Goal: Transaction & Acquisition: Purchase product/service

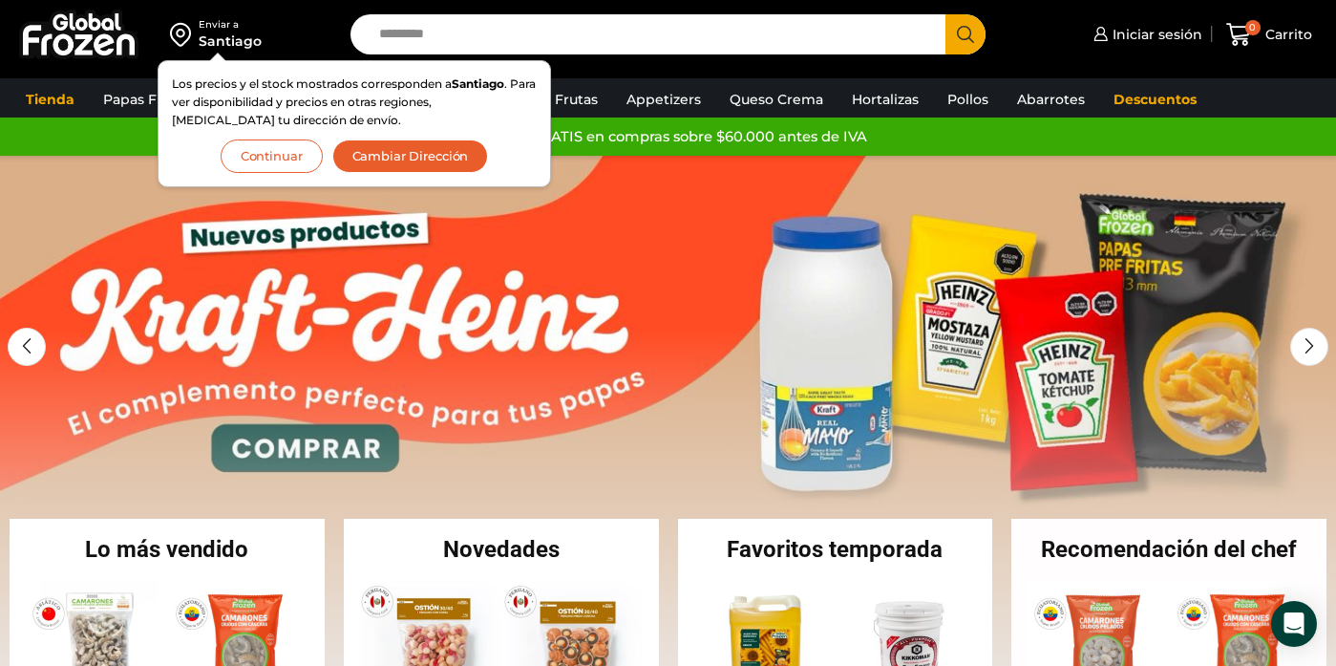
click at [256, 148] on button "Continuar" at bounding box center [272, 155] width 102 height 33
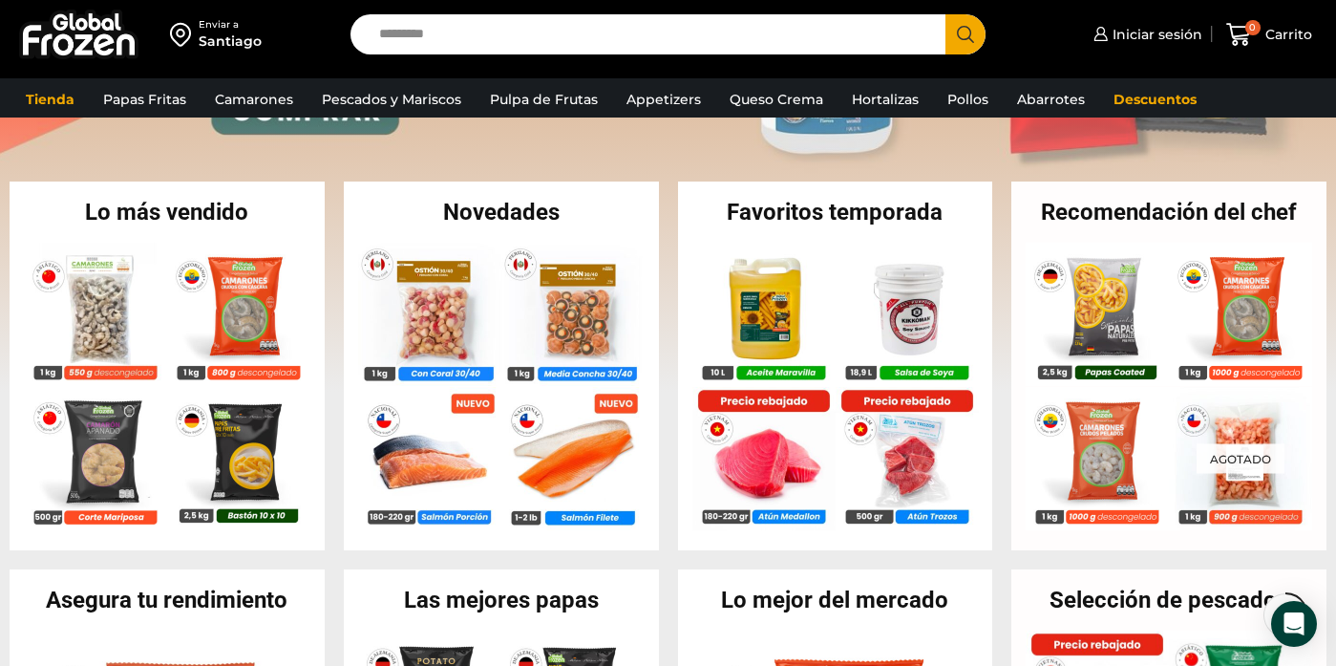
scroll to position [357, 0]
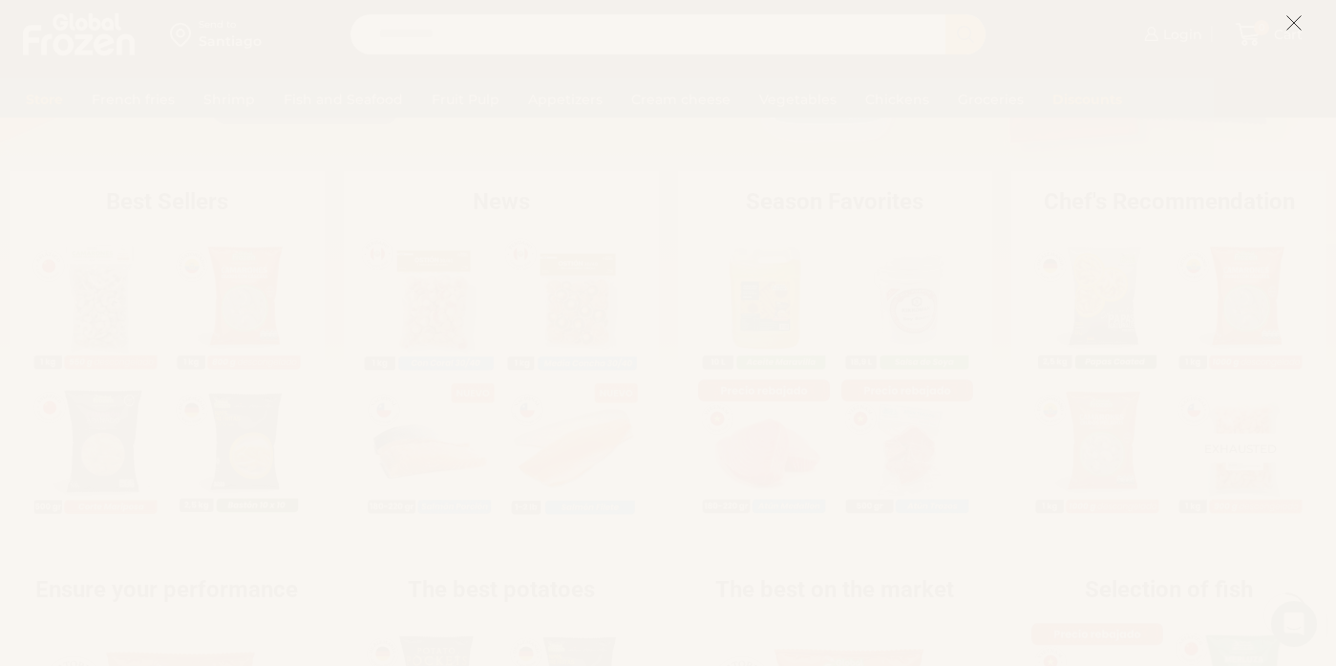
click at [1292, 23] on icon at bounding box center [1294, 22] width 17 height 17
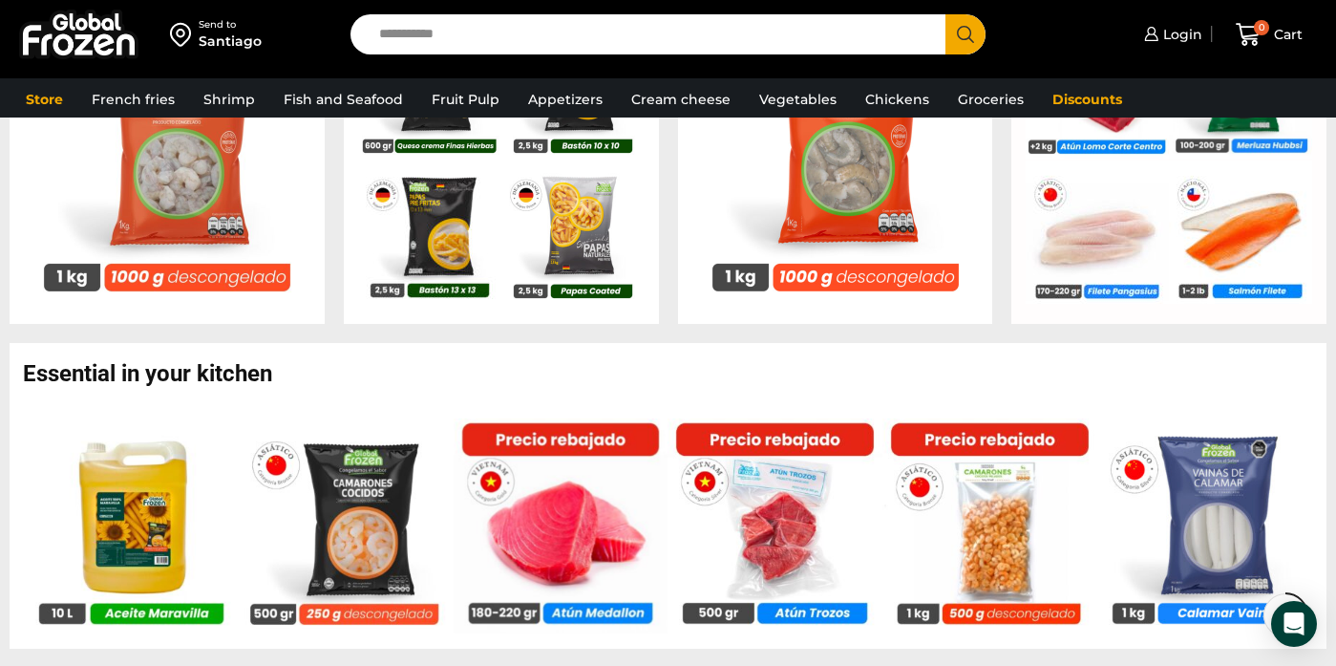
scroll to position [974, 0]
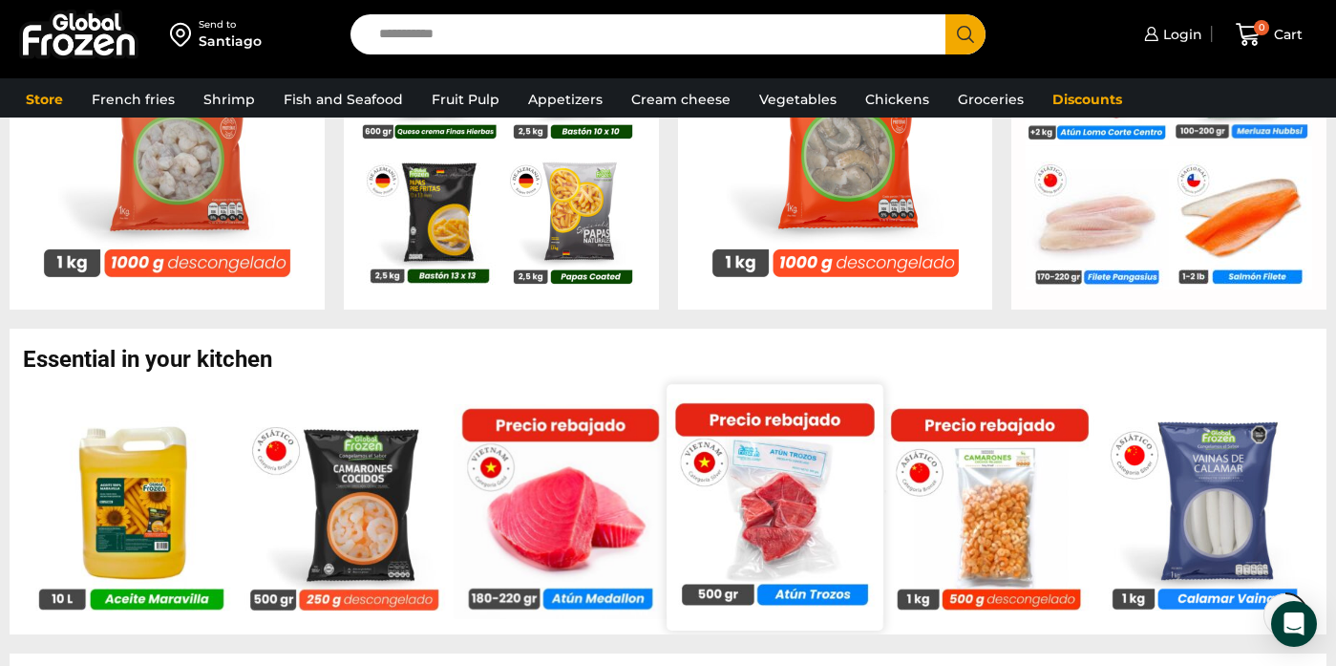
click at [774, 508] on img at bounding box center [776, 506] width 216 height 216
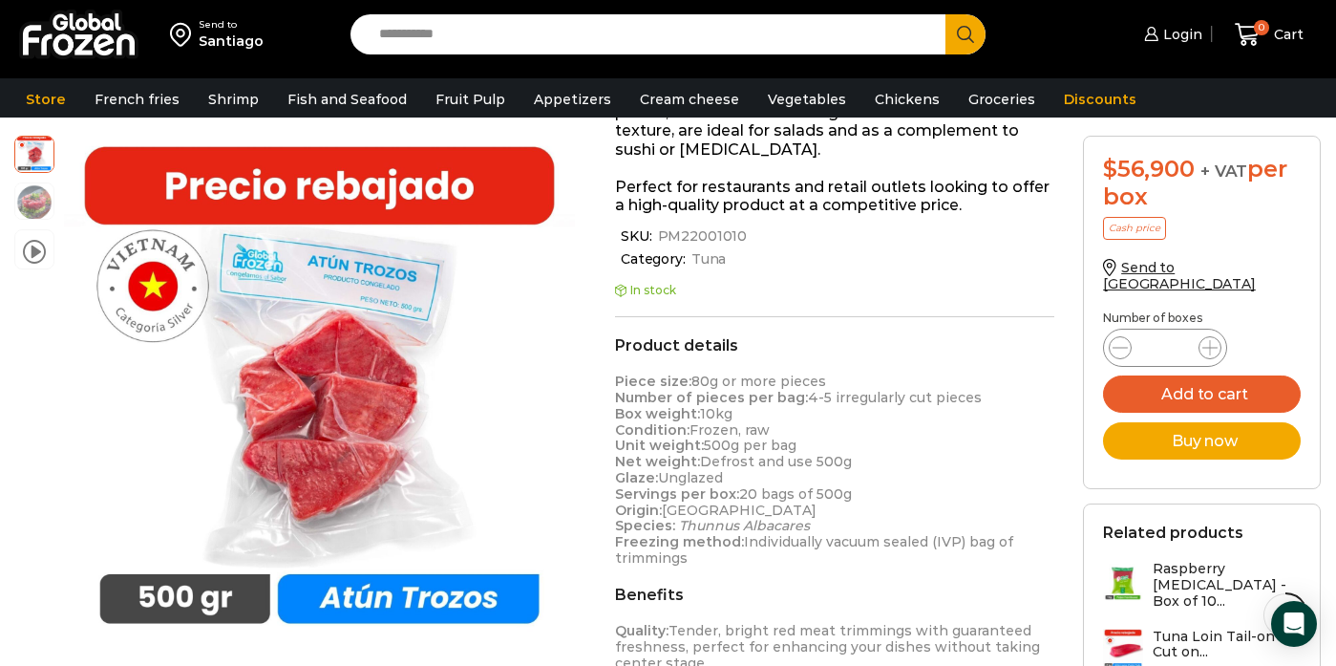
scroll to position [354, 0]
